Goal: Find specific page/section: Find specific page/section

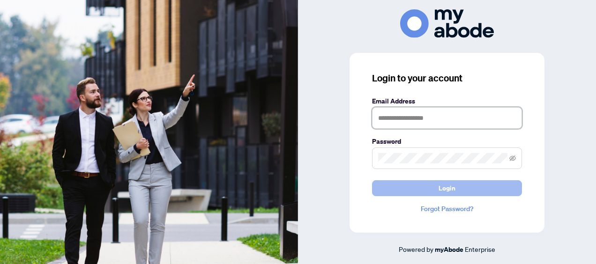
type input "**********"
click at [428, 185] on button "Login" at bounding box center [447, 189] width 150 height 16
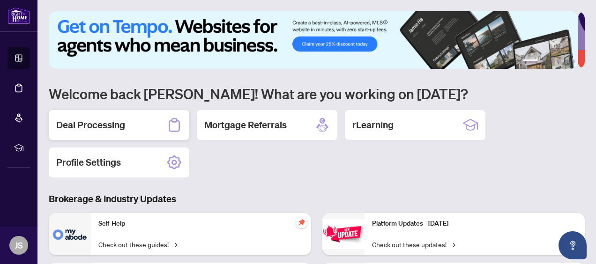
click at [151, 119] on div "Deal Processing" at bounding box center [119, 125] width 141 height 30
